Goal: Task Accomplishment & Management: Use online tool/utility

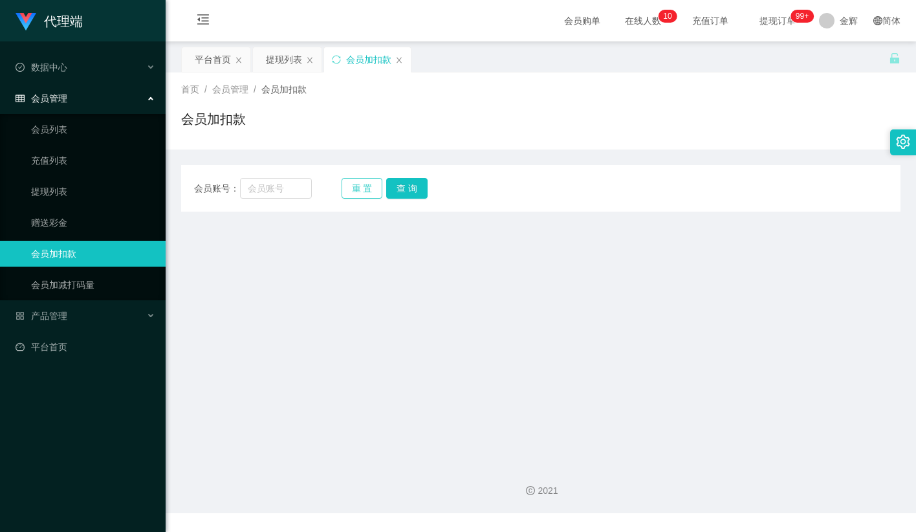
drag, startPoint x: 369, startPoint y: 181, endPoint x: 352, endPoint y: 183, distance: 17.0
click at [368, 181] on button "重 置" at bounding box center [362, 188] width 41 height 21
click at [294, 187] on input "text" at bounding box center [276, 188] width 72 height 21
paste input "Jay9910"
type input "Jay9910"
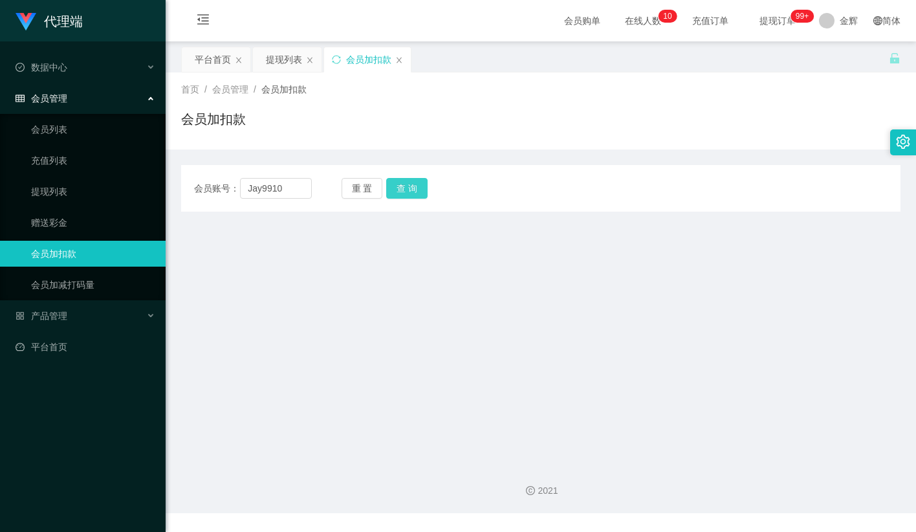
click at [406, 187] on button "查 询" at bounding box center [406, 188] width 41 height 21
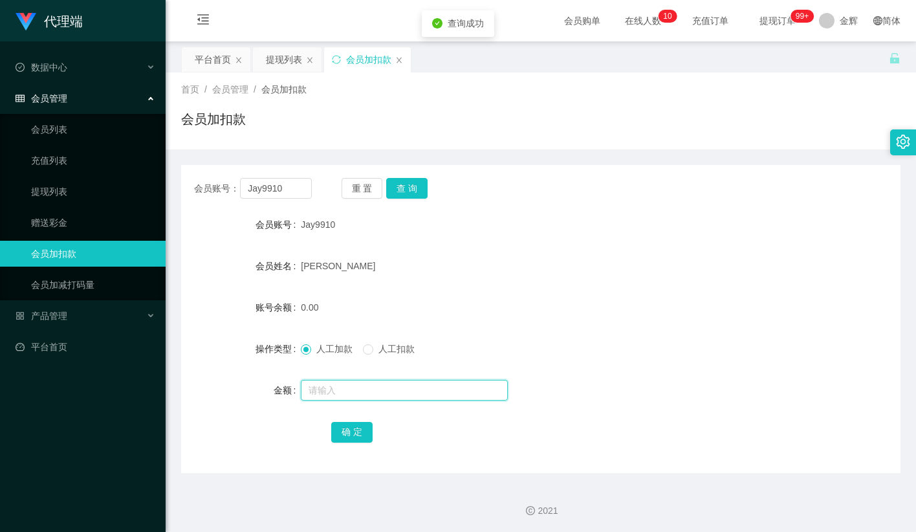
click at [333, 386] on input "text" at bounding box center [404, 390] width 207 height 21
type input "38"
click at [346, 431] on button "确 定" at bounding box center [351, 432] width 41 height 21
drag, startPoint x: 547, startPoint y: 302, endPoint x: 634, endPoint y: 219, distance: 119.0
click at [567, 287] on form "会员账号 Jay9910 会员姓名 [PERSON_NAME] 账号余额 0.00 操作类型 人工加款 人工扣款 金额 确 定" at bounding box center [541, 328] width 720 height 233
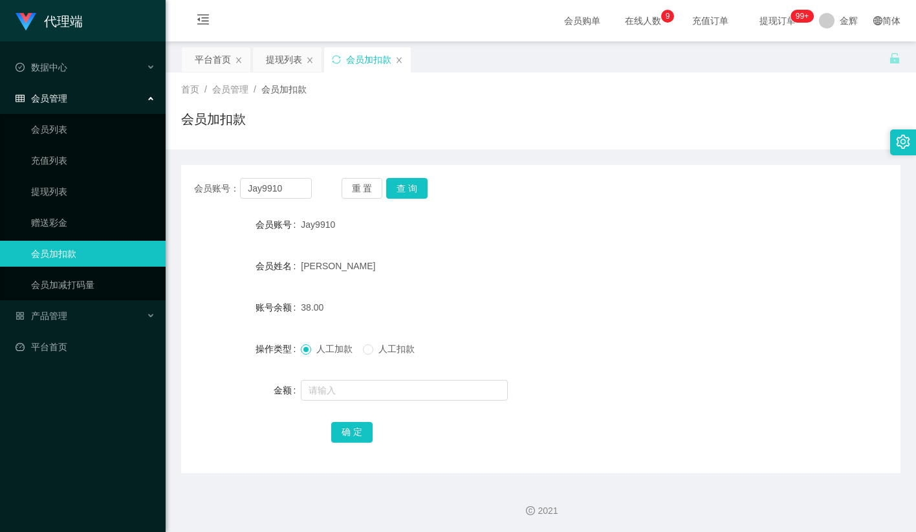
click at [333, 278] on div "[PERSON_NAME]" at bounding box center [511, 266] width 420 height 26
click at [301, 305] on span "38.00" at bounding box center [312, 307] width 23 height 10
click at [417, 186] on button "查 询" at bounding box center [406, 188] width 41 height 21
click at [513, 225] on div "Jay9910" at bounding box center [511, 225] width 420 height 26
